Goal: Check status: Check status

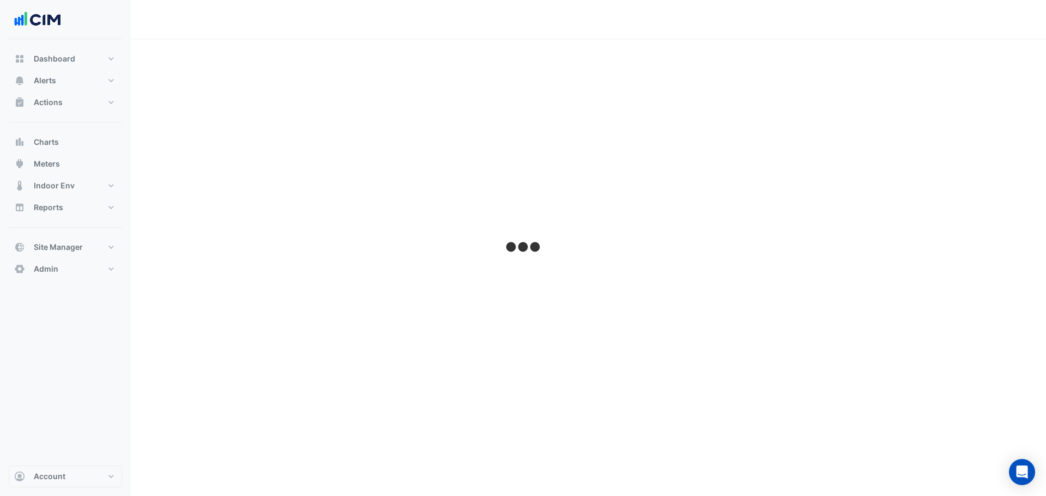
click at [65, 353] on div "Dashboard Portfolio Ratings Performance Alerts Site Rules Templates Actions Sit…" at bounding box center [65, 252] width 113 height 426
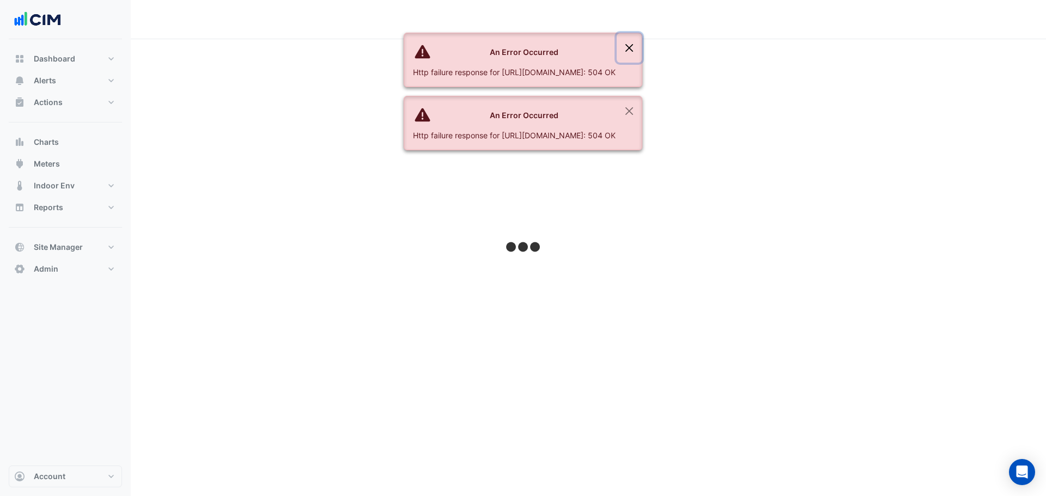
click at [642, 46] on button "Close" at bounding box center [629, 47] width 25 height 29
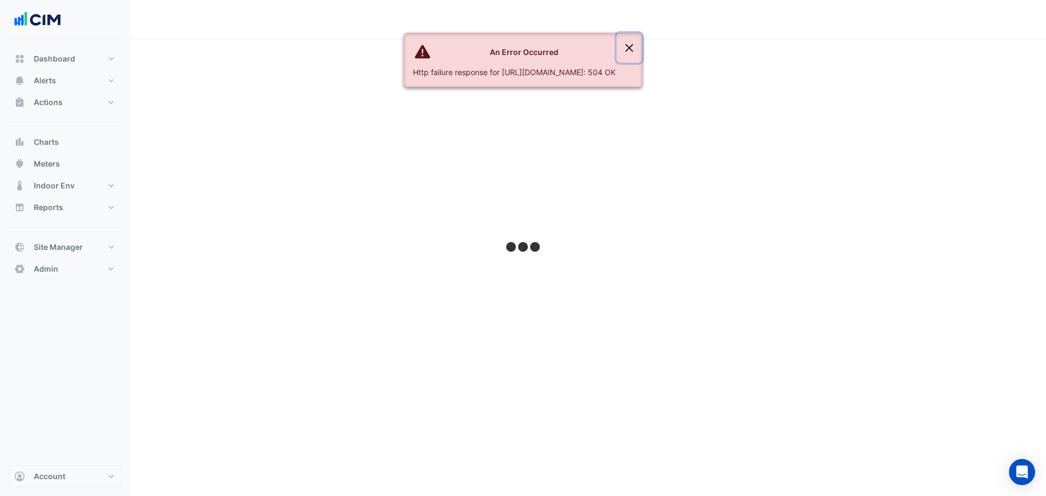
click at [642, 47] on button "Close" at bounding box center [629, 47] width 25 height 29
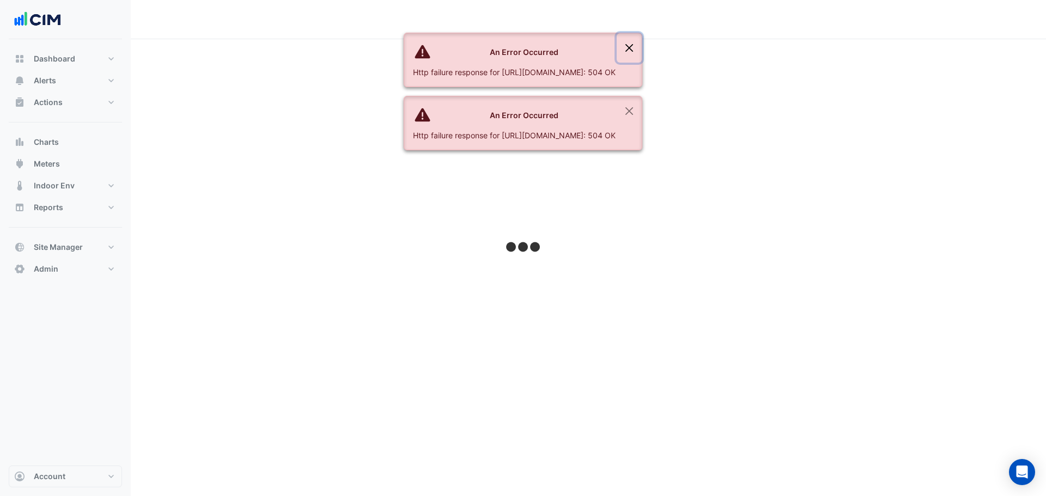
click at [642, 48] on button "Close" at bounding box center [629, 47] width 25 height 29
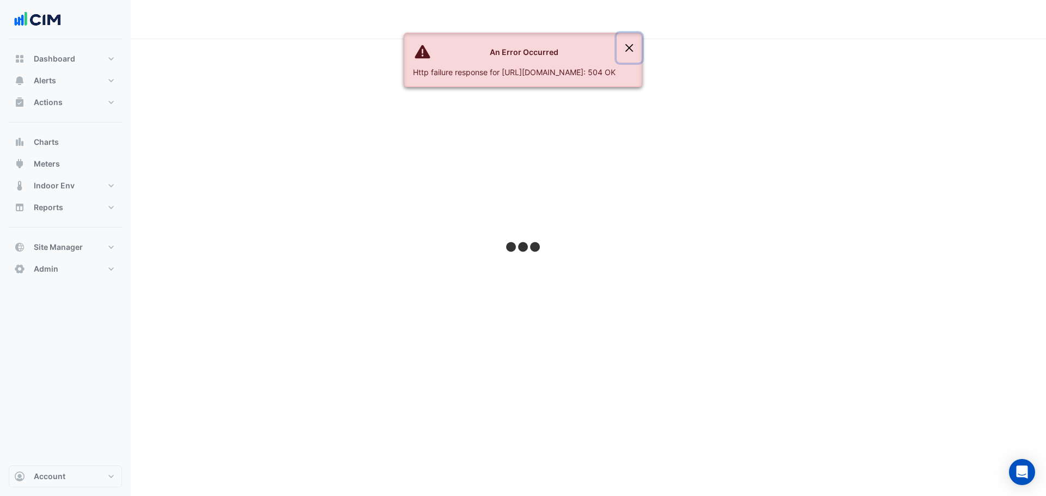
click at [642, 46] on button "Close" at bounding box center [629, 47] width 25 height 29
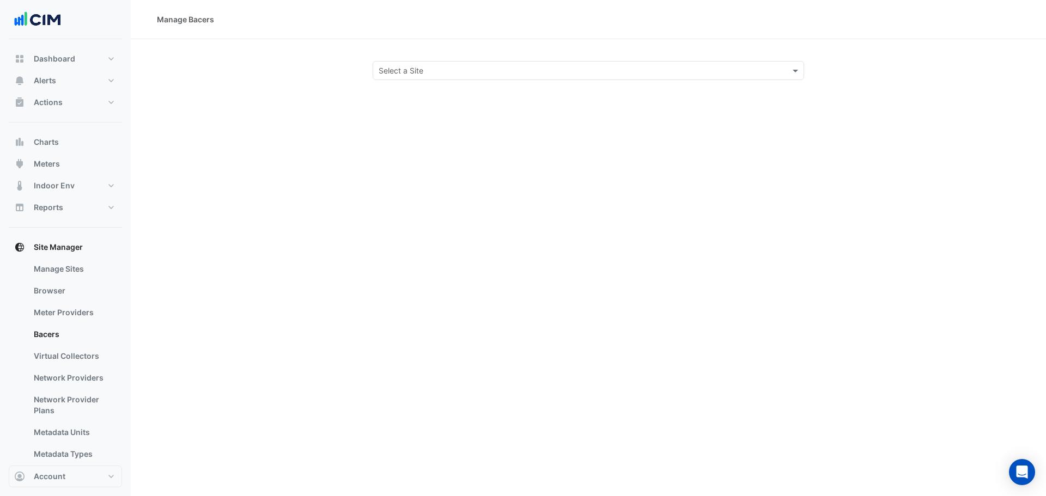
click at [263, 50] on section "Select a Site" at bounding box center [588, 59] width 915 height 41
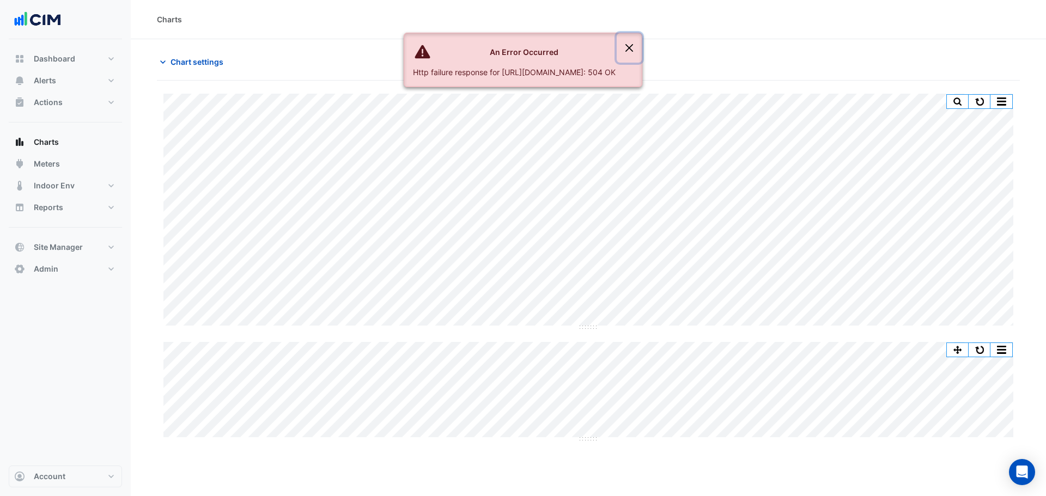
click at [642, 44] on button "Close" at bounding box center [629, 47] width 25 height 29
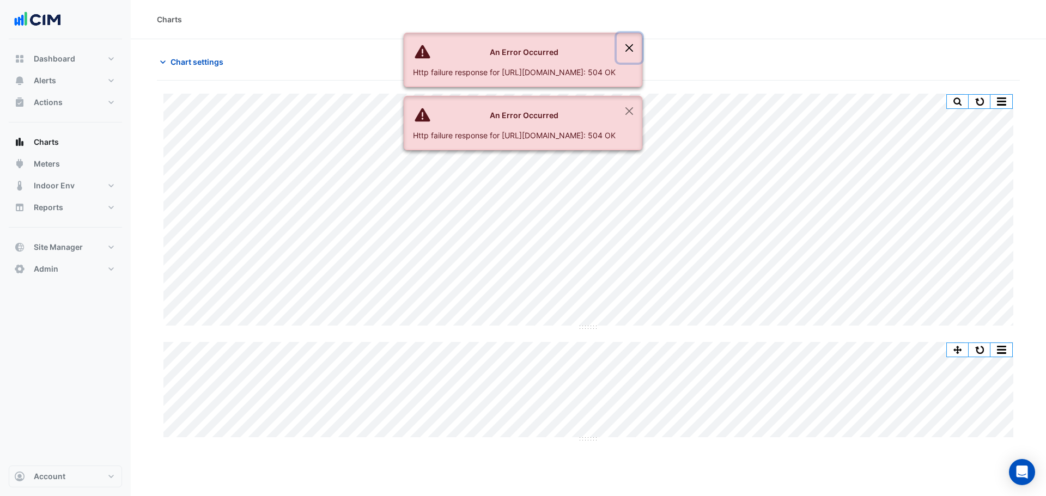
click at [642, 46] on button "Close" at bounding box center [629, 47] width 25 height 29
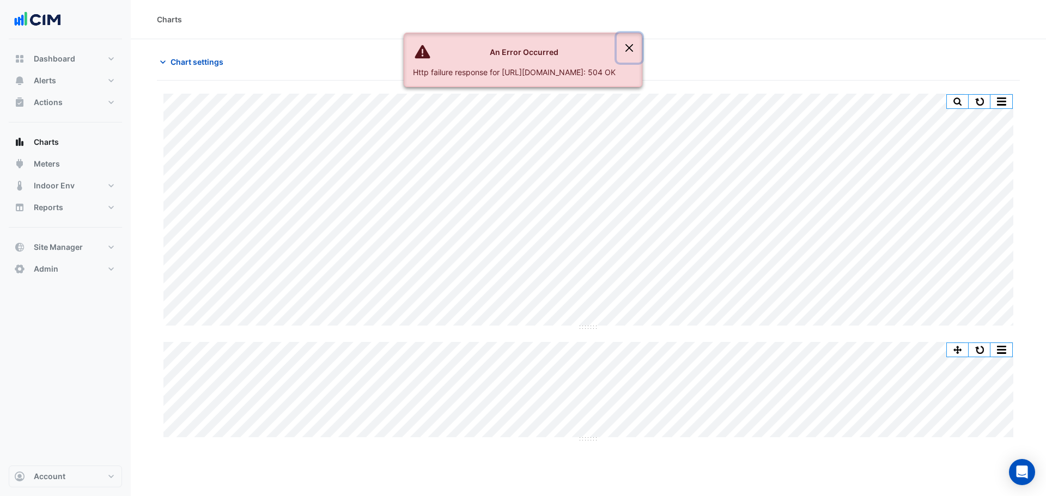
click at [642, 44] on button "Close" at bounding box center [629, 47] width 25 height 29
